Goal: Task Accomplishment & Management: Manage account settings

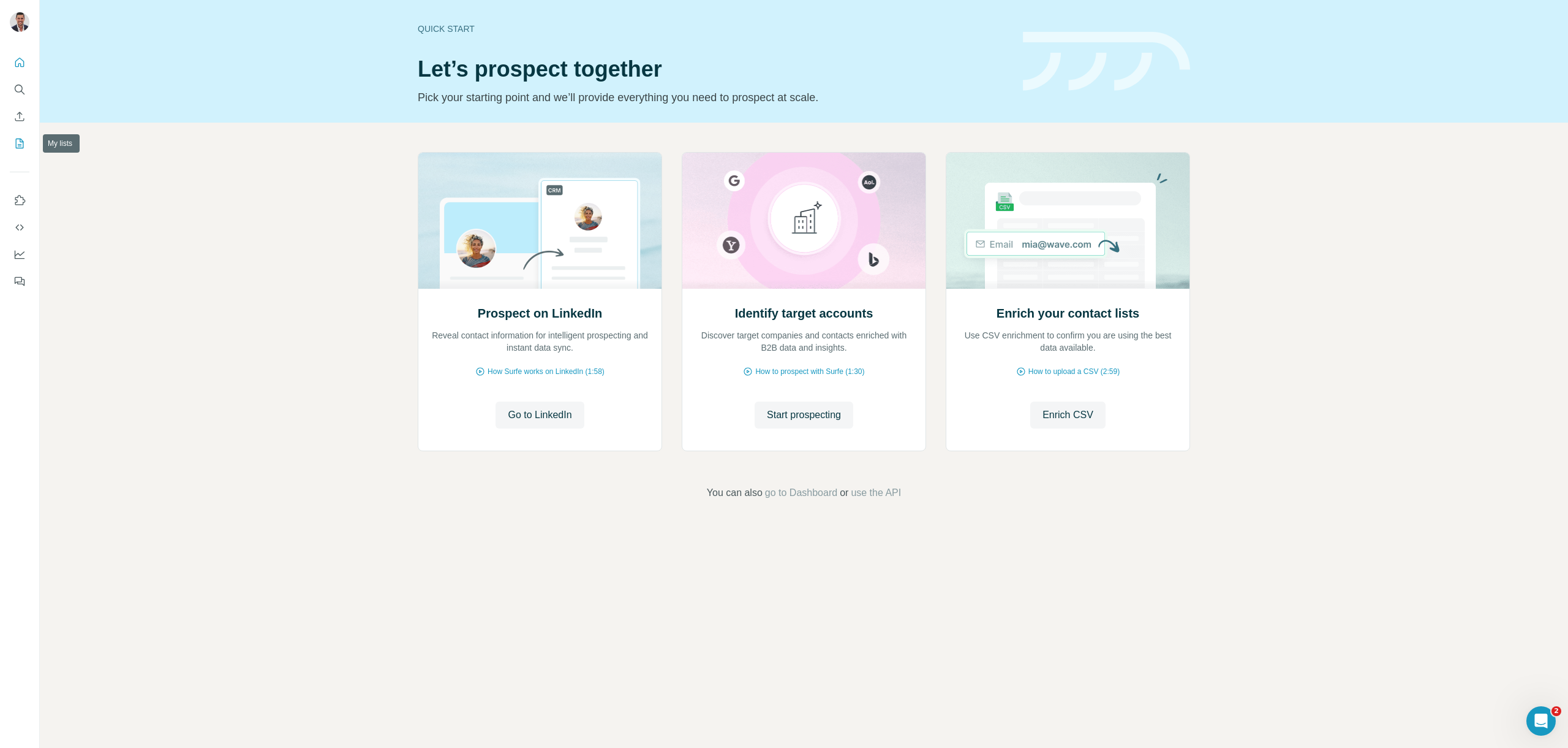
click at [21, 146] on icon "My lists" at bounding box center [20, 142] width 6 height 8
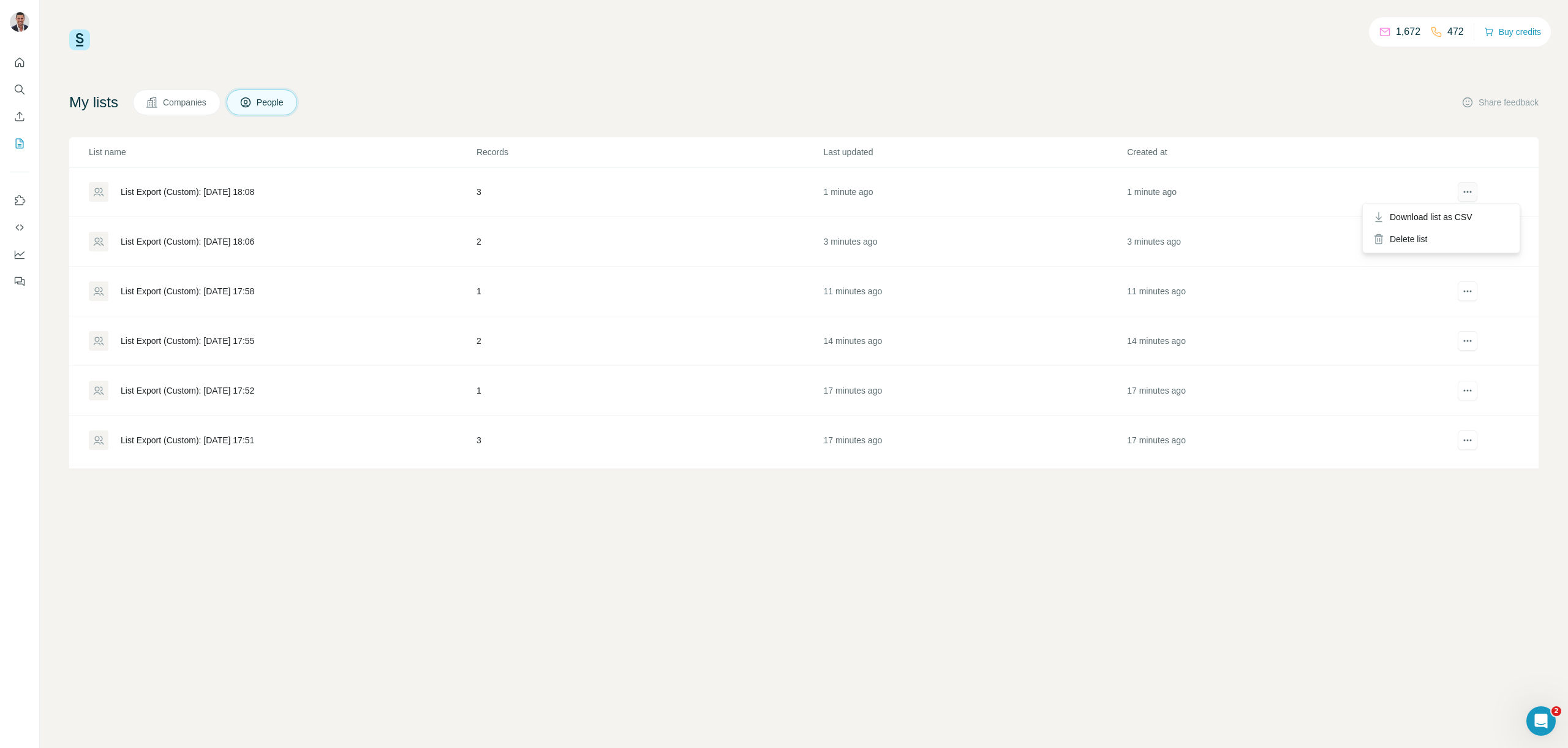
click at [1461, 193] on icon "actions" at bounding box center [1467, 191] width 12 height 12
click at [159, 186] on div "List Export (Custom): [DATE] 18:08" at bounding box center [187, 191] width 133 height 12
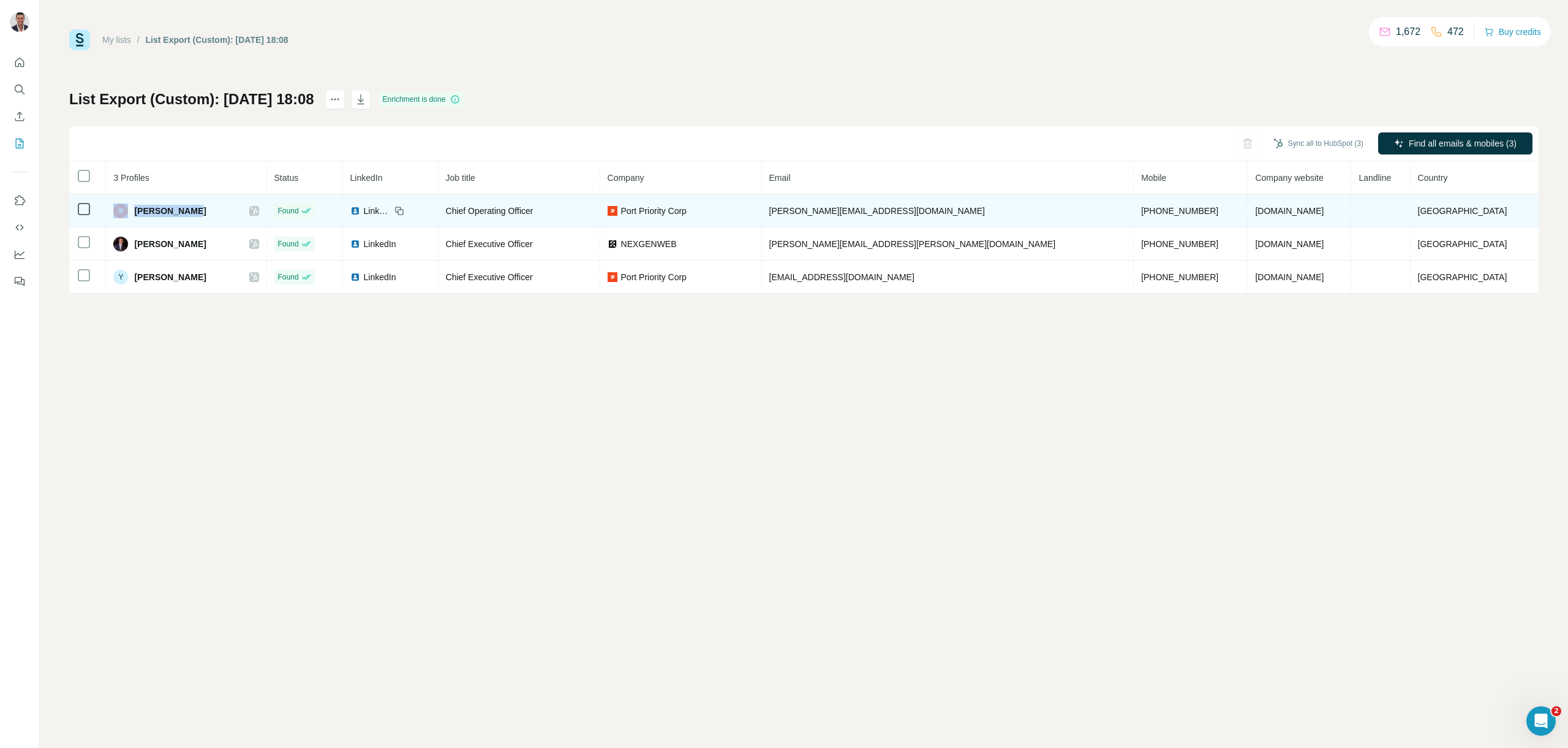
drag, startPoint x: 173, startPoint y: 212, endPoint x: 142, endPoint y: 212, distance: 31.0
click at [142, 212] on div "Joel Waldman" at bounding box center [186, 210] width 145 height 15
copy div "Joel Waldman"
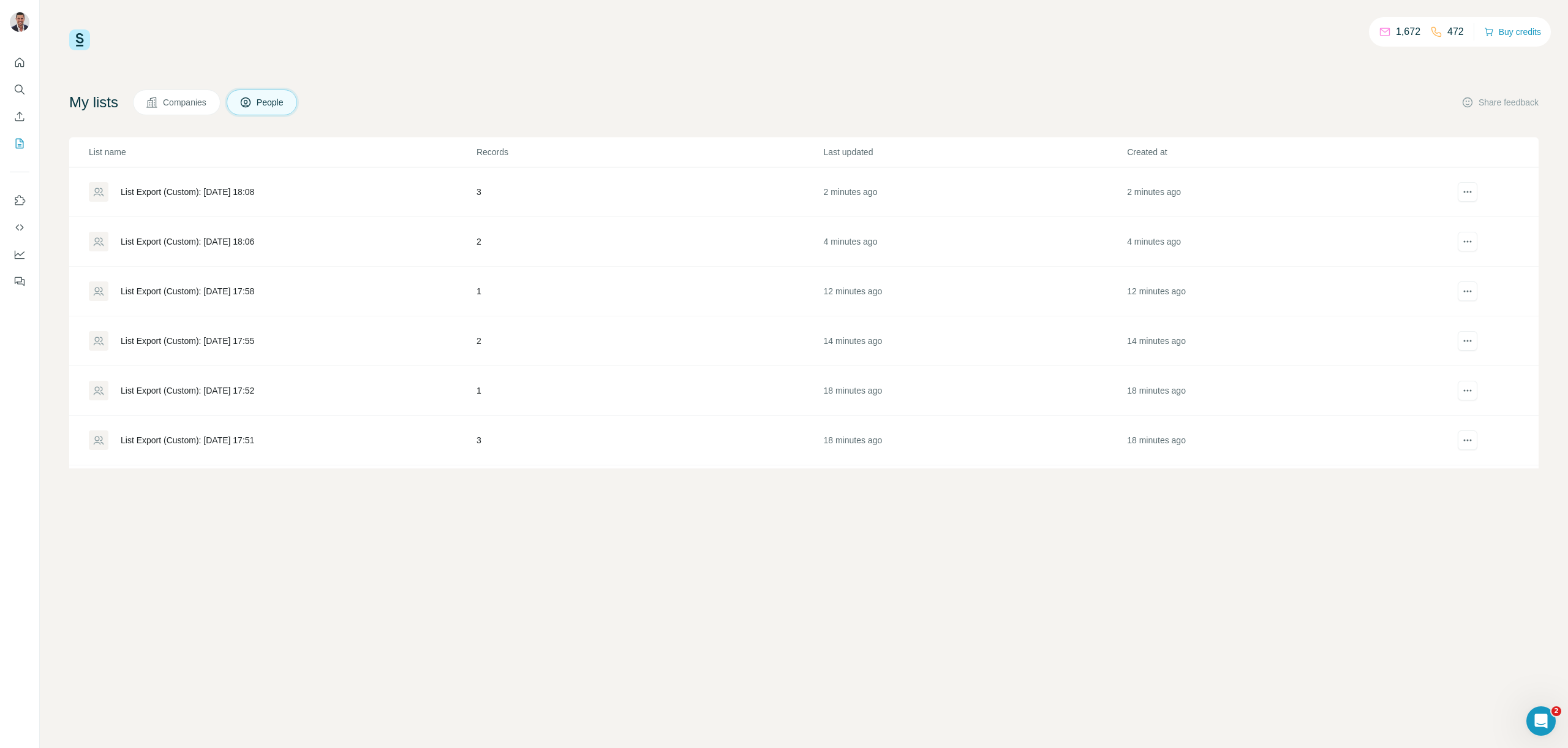
click at [160, 285] on div "List Export (Custom): [DATE] 17:58" at bounding box center [187, 291] width 133 height 12
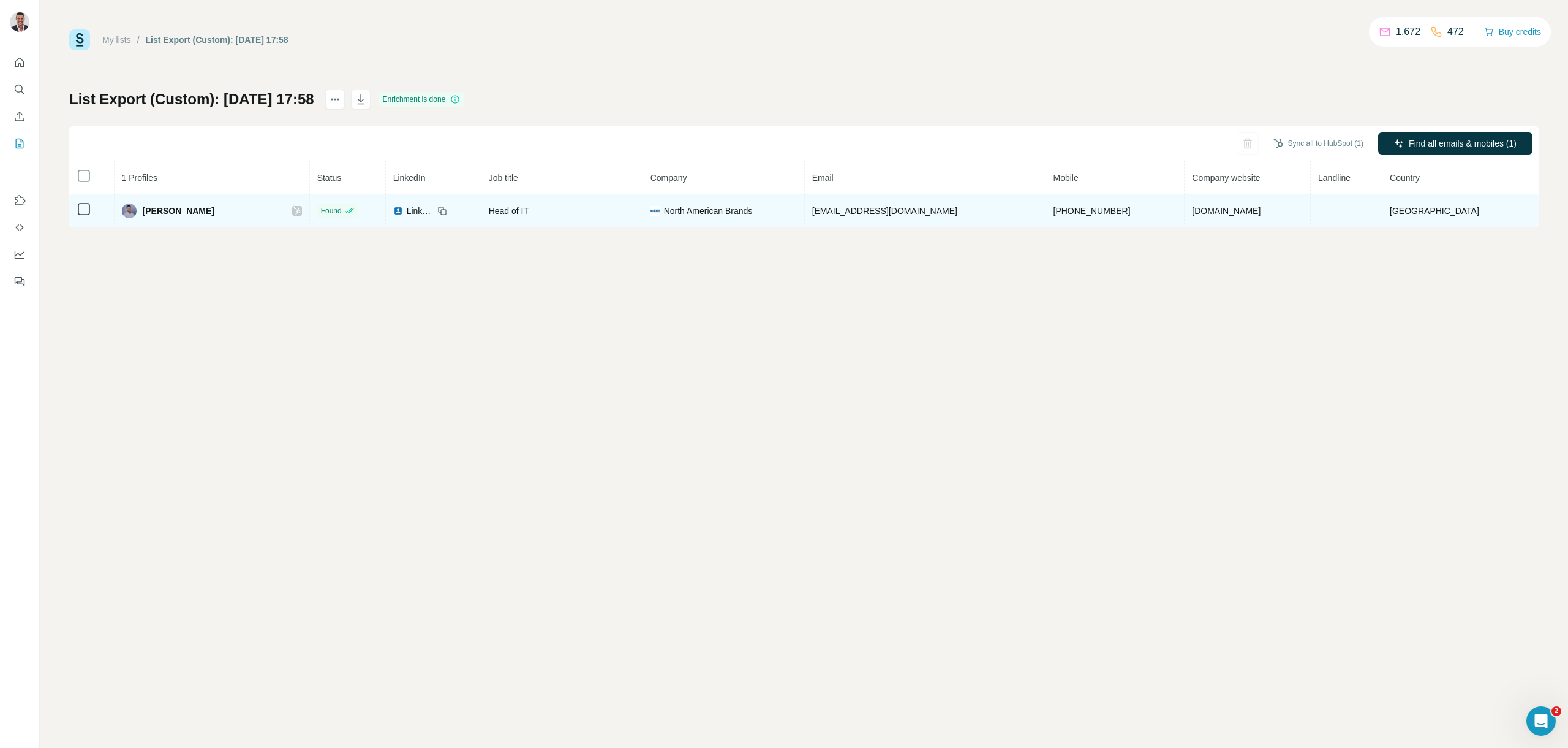
drag, startPoint x: 269, startPoint y: 212, endPoint x: 134, endPoint y: 215, distance: 135.0
click at [134, 215] on div "Mohammed Abdussamed" at bounding box center [212, 210] width 180 height 15
copy div "Mohammed Abdussamed"
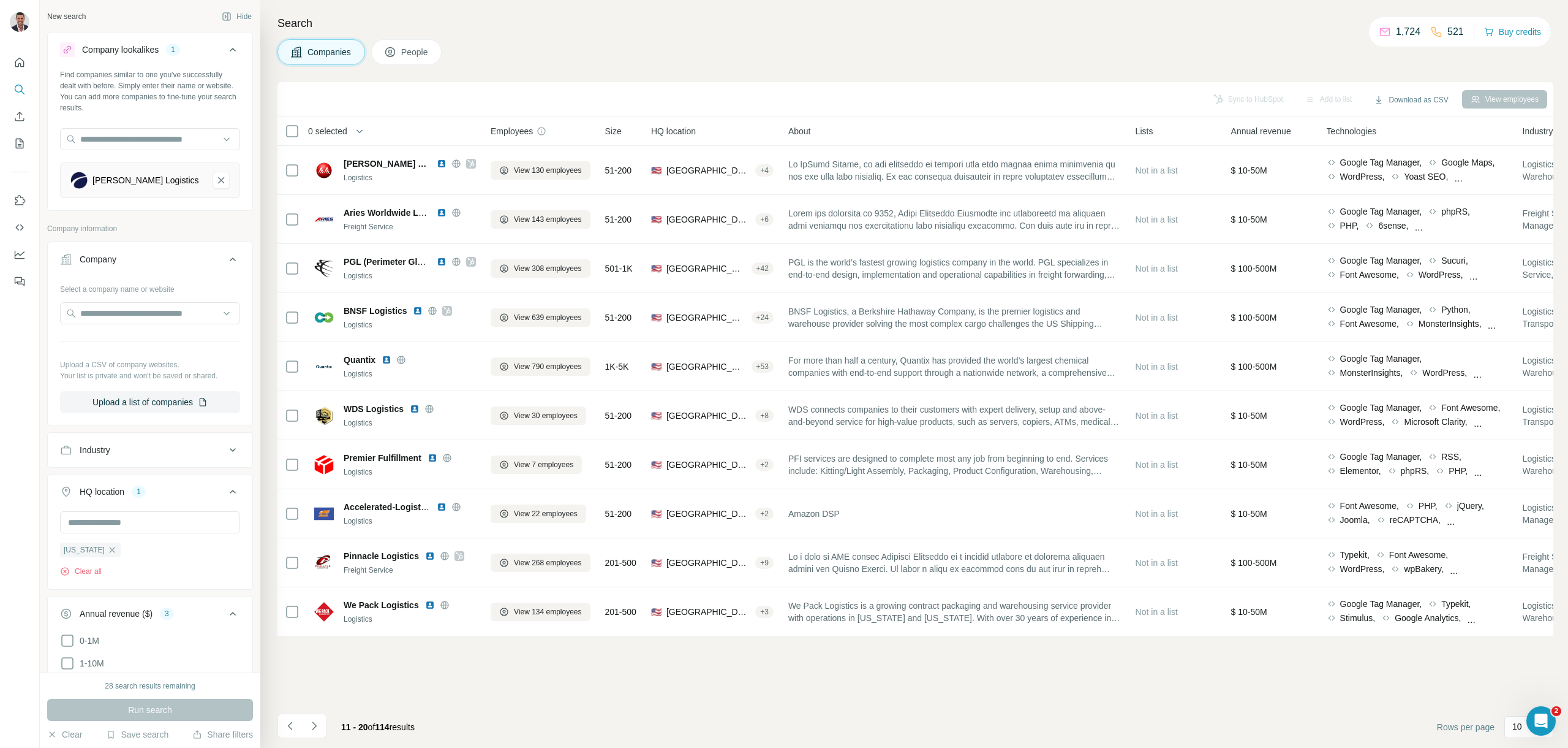
scroll to position [182, 0]
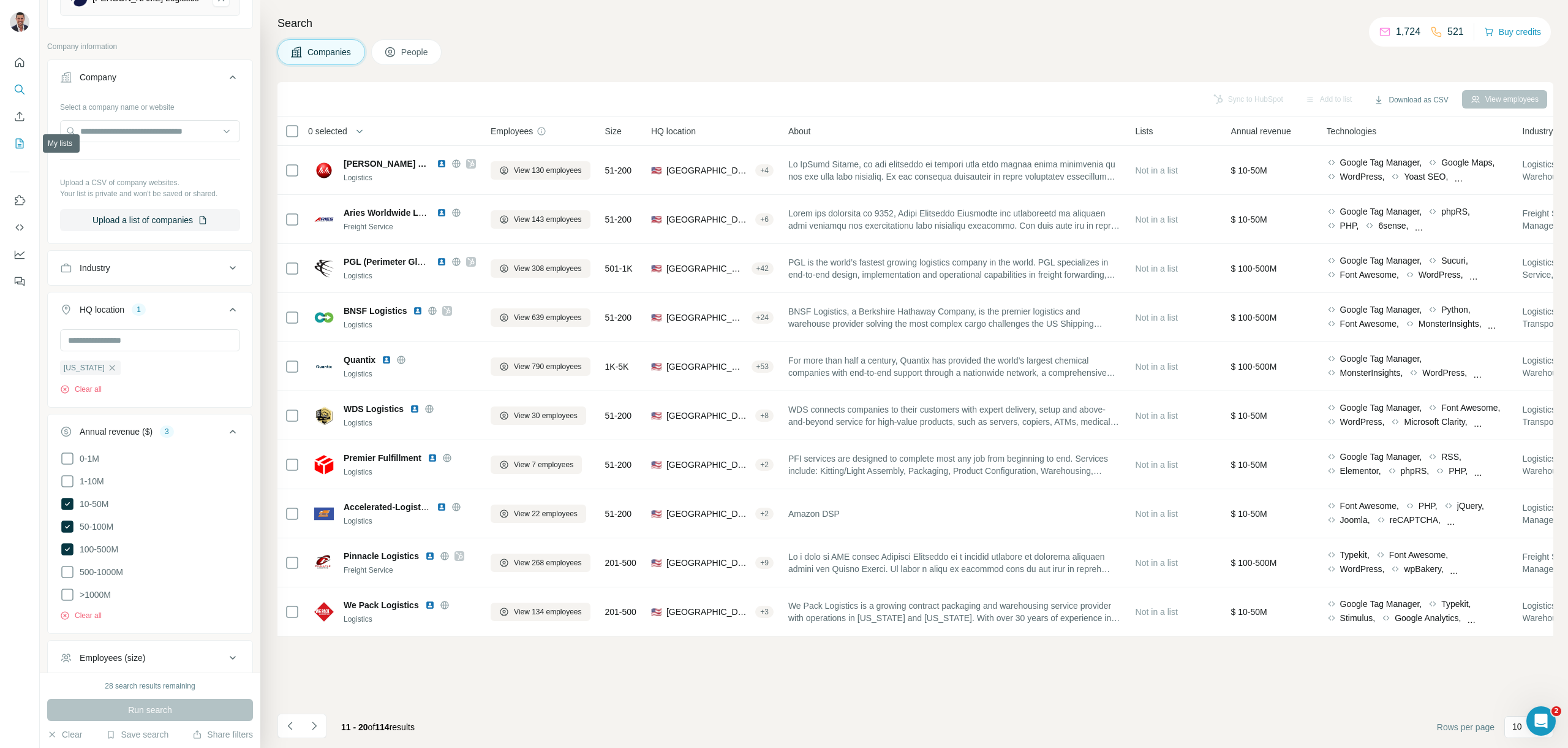
click at [25, 139] on icon "My lists" at bounding box center [19, 143] width 12 height 12
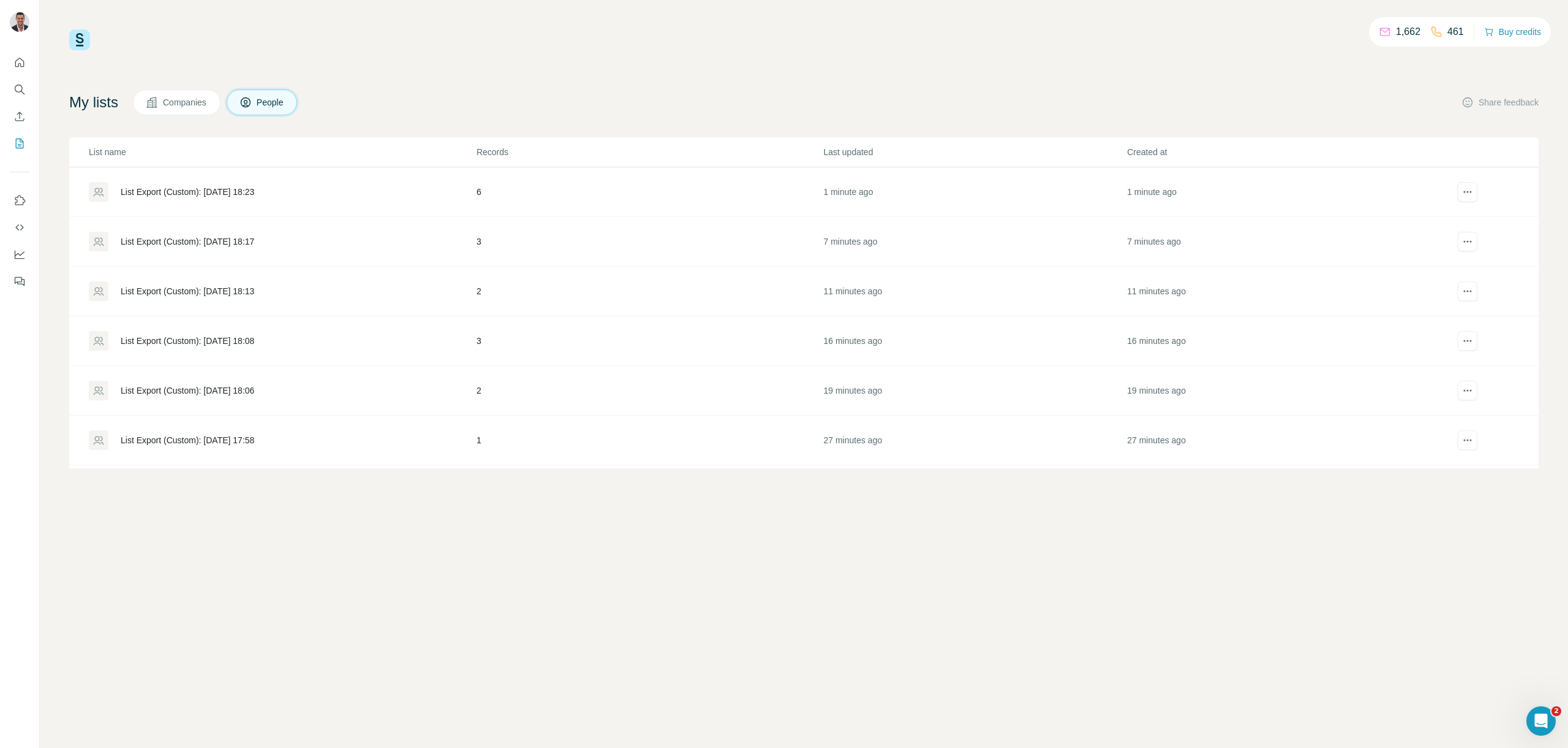
click at [185, 192] on div "List Export (Custom): [DATE] 18:23" at bounding box center [187, 191] width 133 height 12
